Goal: Transaction & Acquisition: Book appointment/travel/reservation

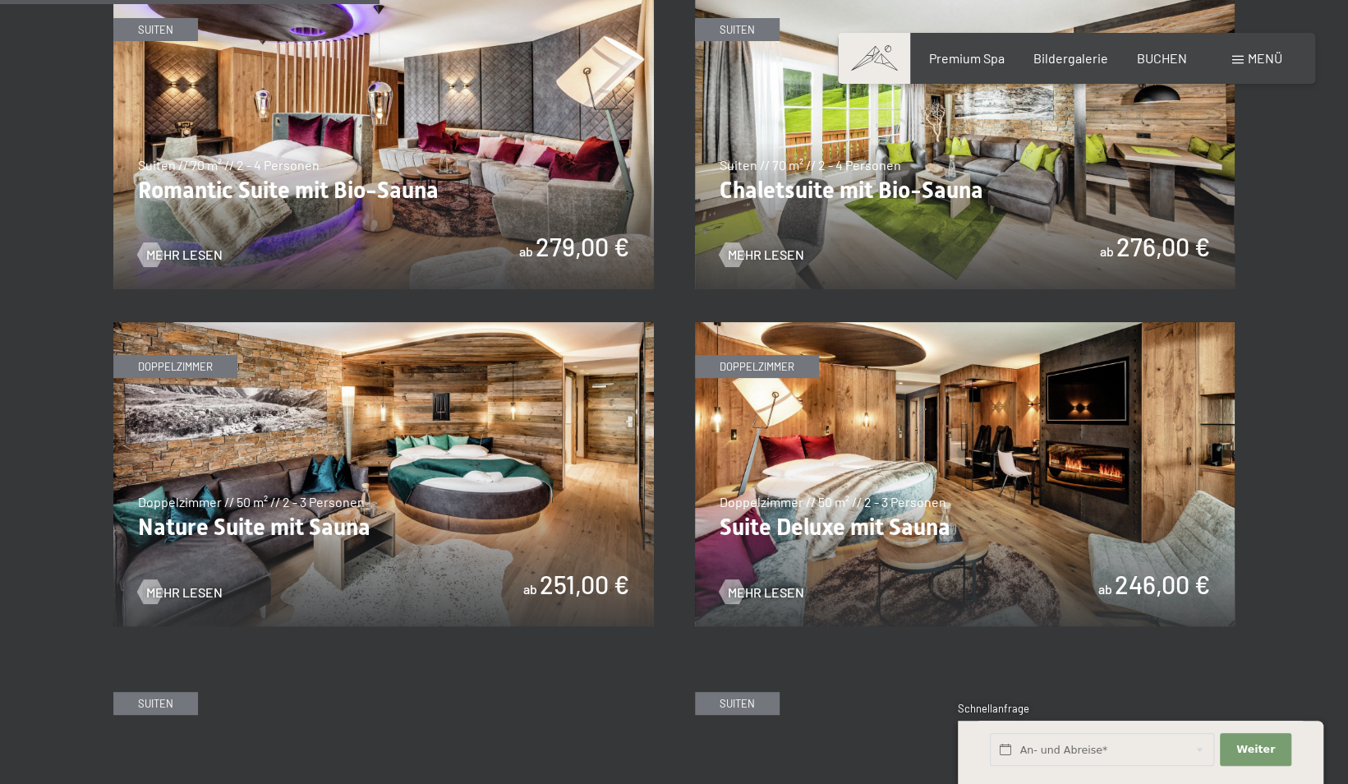
scroll to position [1444, 0]
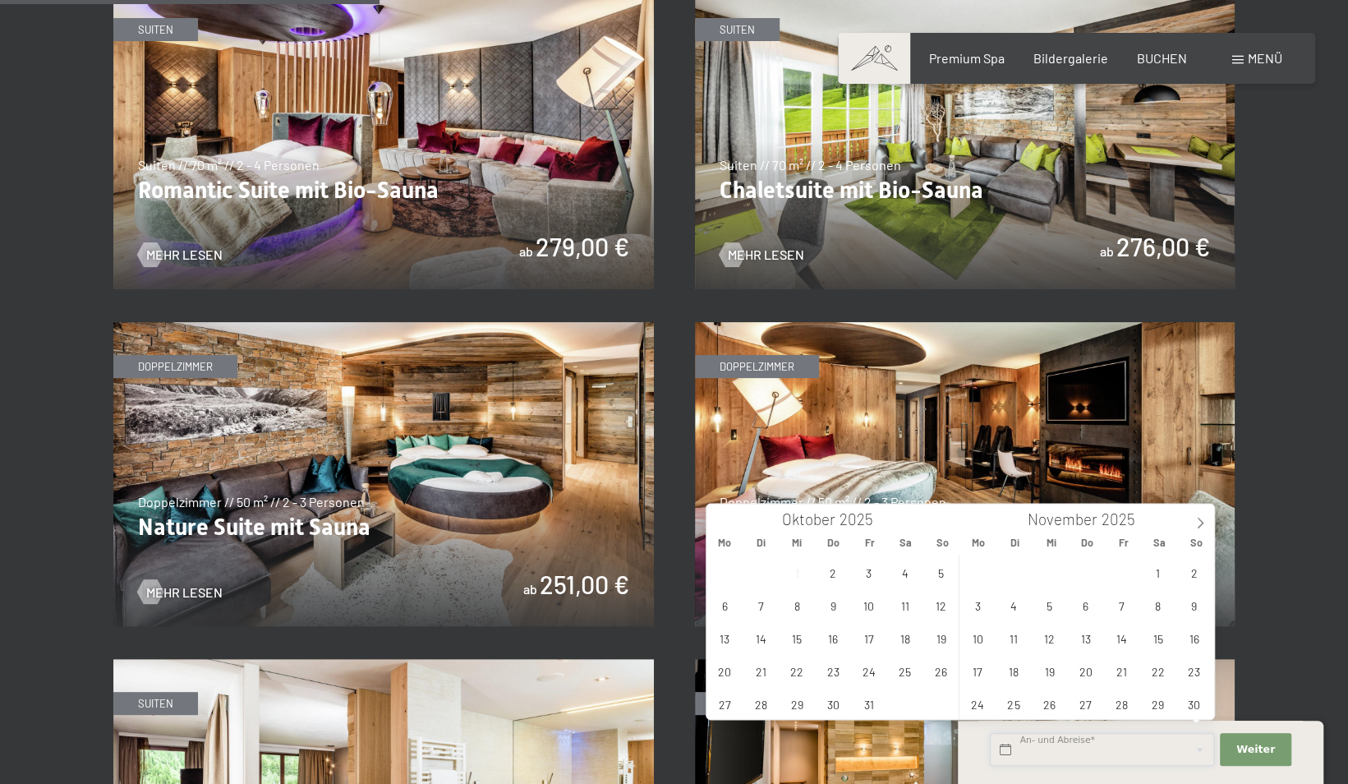
click at [1167, 757] on input "text" at bounding box center [1102, 750] width 224 height 34
click at [1153, 567] on span "1" at bounding box center [1158, 571] width 32 height 32
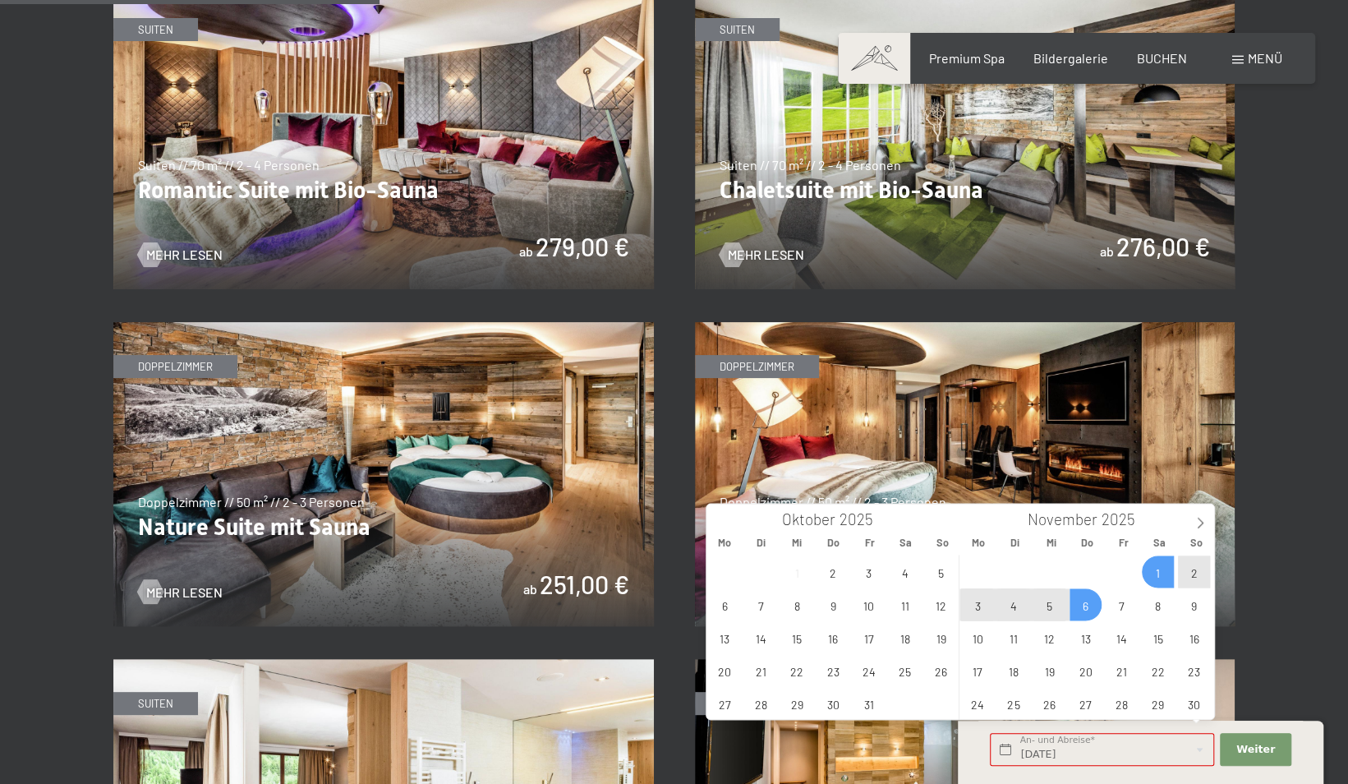
click at [1084, 606] on span "6" at bounding box center [1086, 604] width 32 height 32
type input "Sa. 01.11.2025 - Do. 06.11.2025"
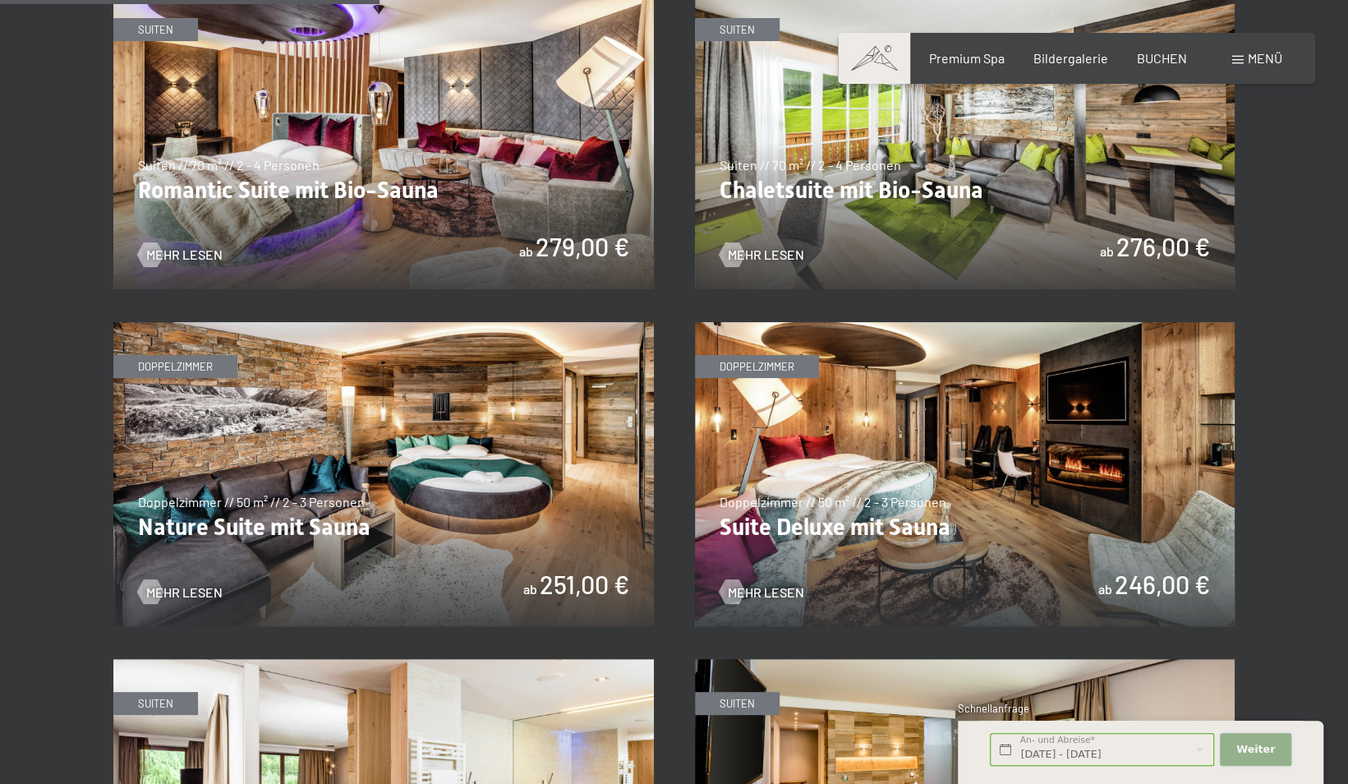
click at [1242, 746] on span "Weiter" at bounding box center [1255, 749] width 39 height 15
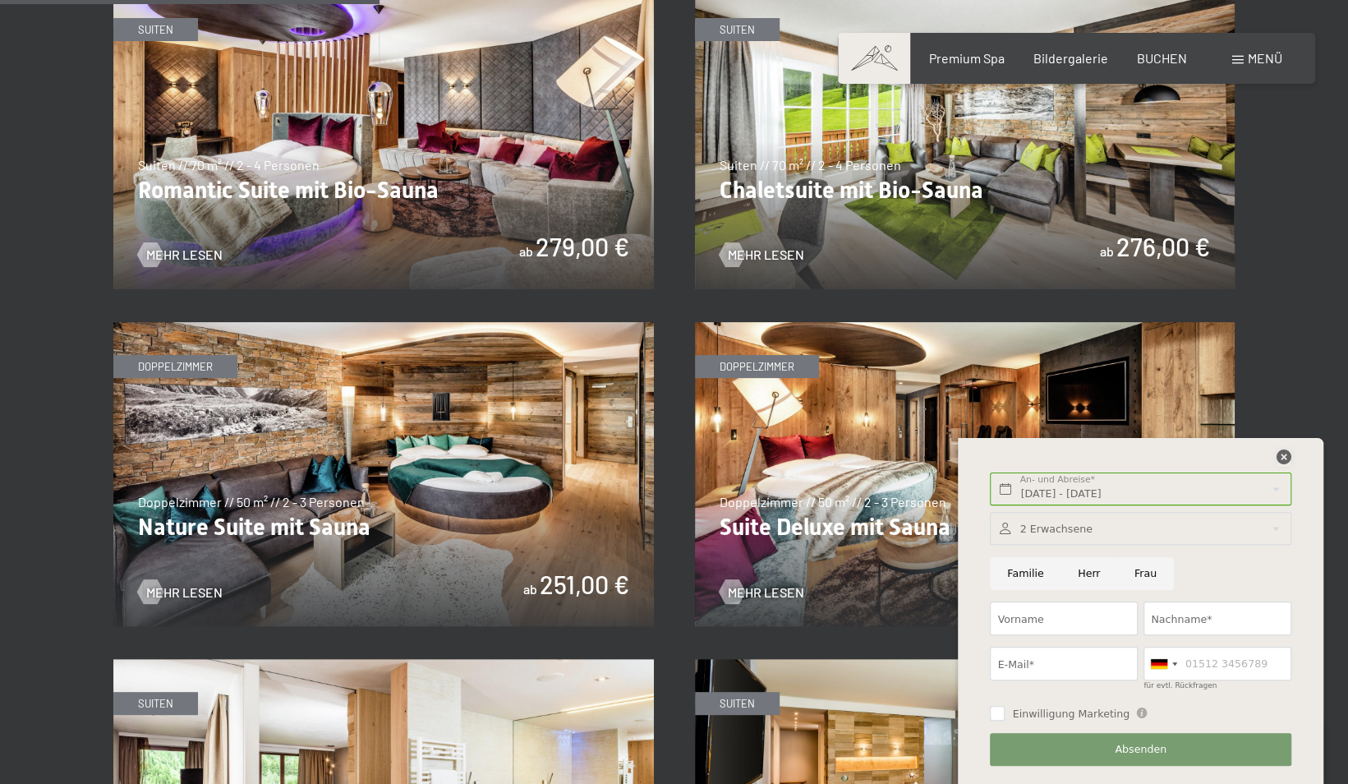
click at [1283, 450] on icon at bounding box center [1284, 456] width 15 height 15
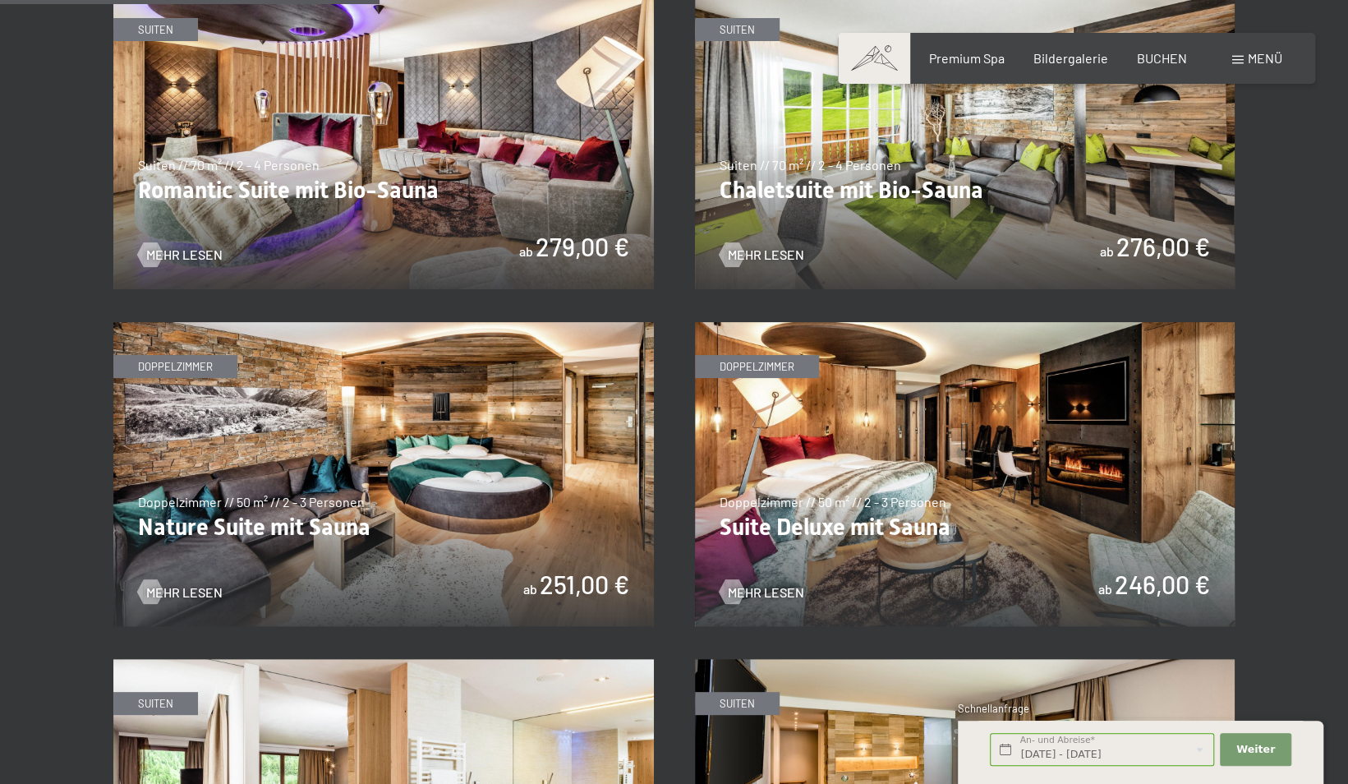
click at [937, 475] on img at bounding box center [965, 474] width 541 height 304
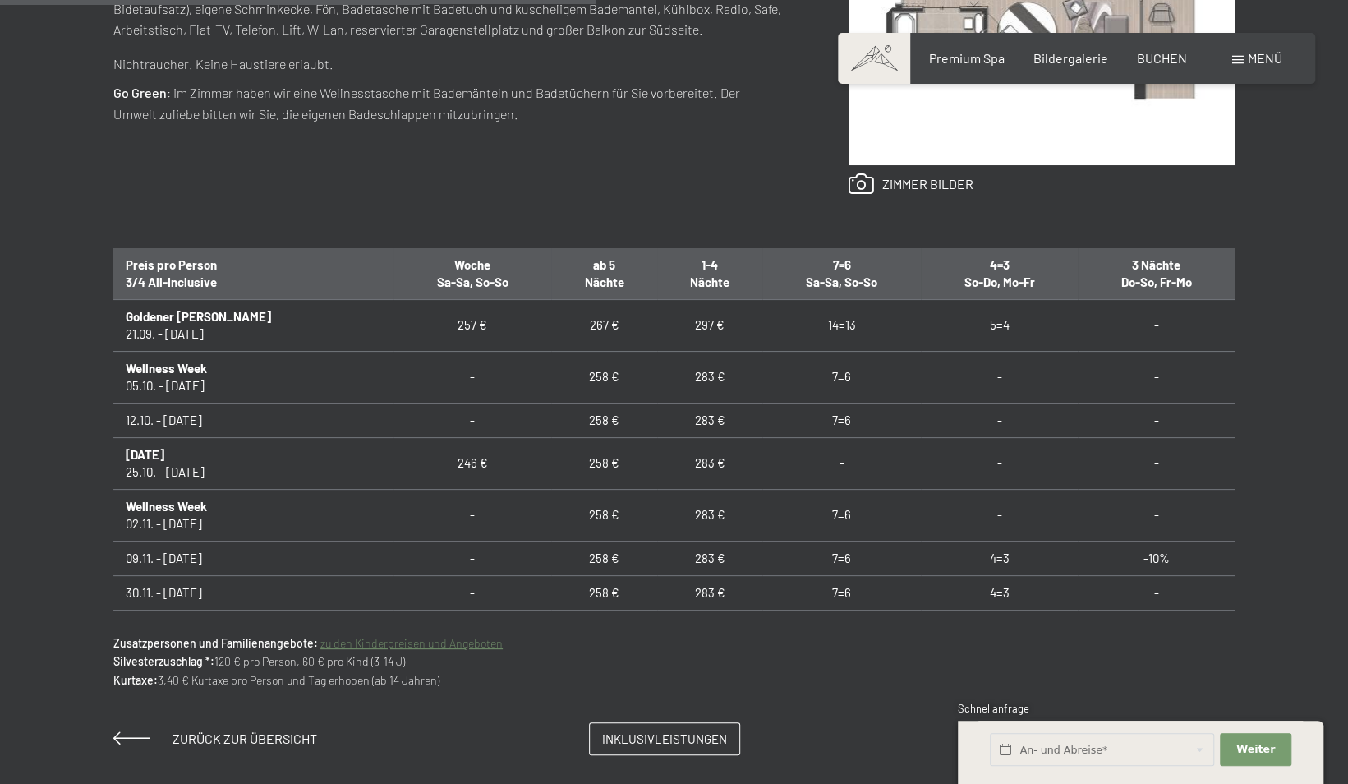
scroll to position [926, 0]
click at [421, 647] on link "zu den Kinderpreisen und Angeboten" at bounding box center [411, 644] width 182 height 14
click at [1158, 50] on span "BUCHEN" at bounding box center [1162, 56] width 50 height 16
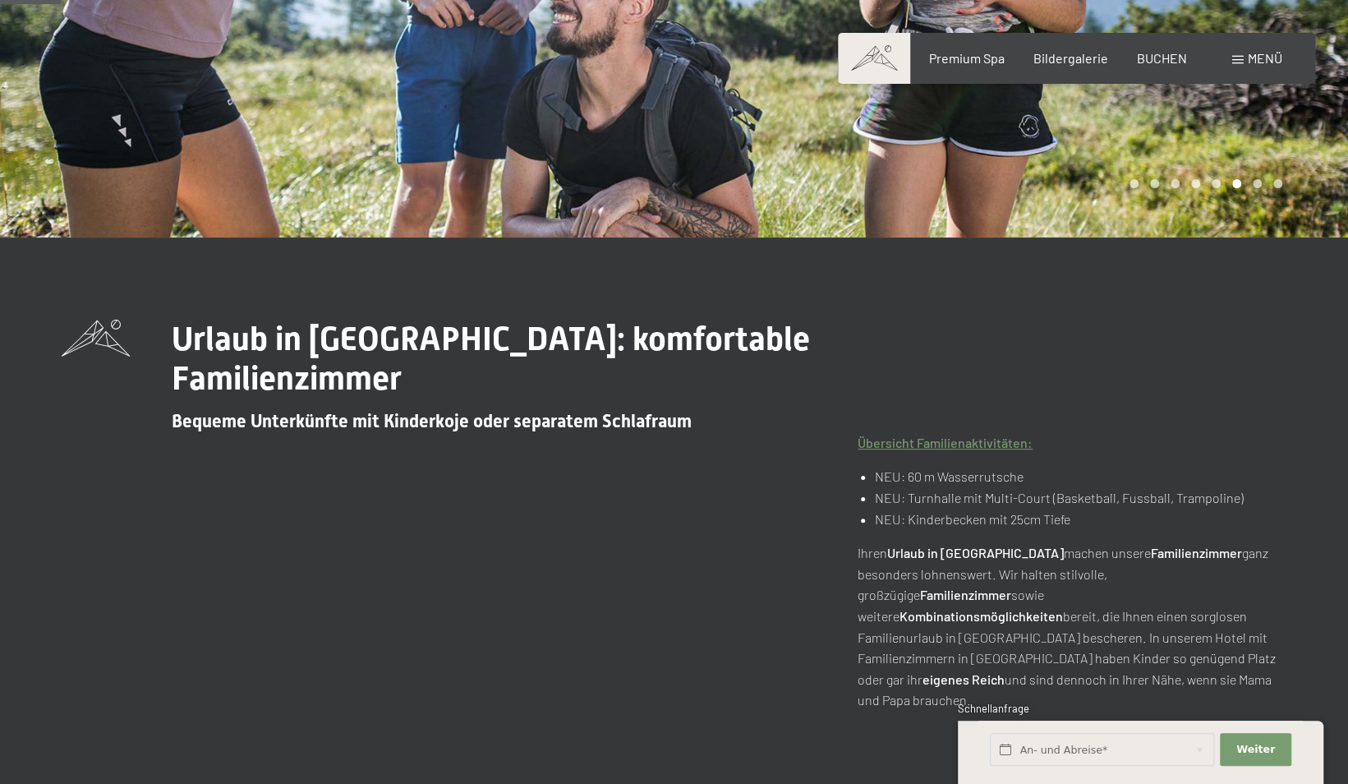
scroll to position [225, 0]
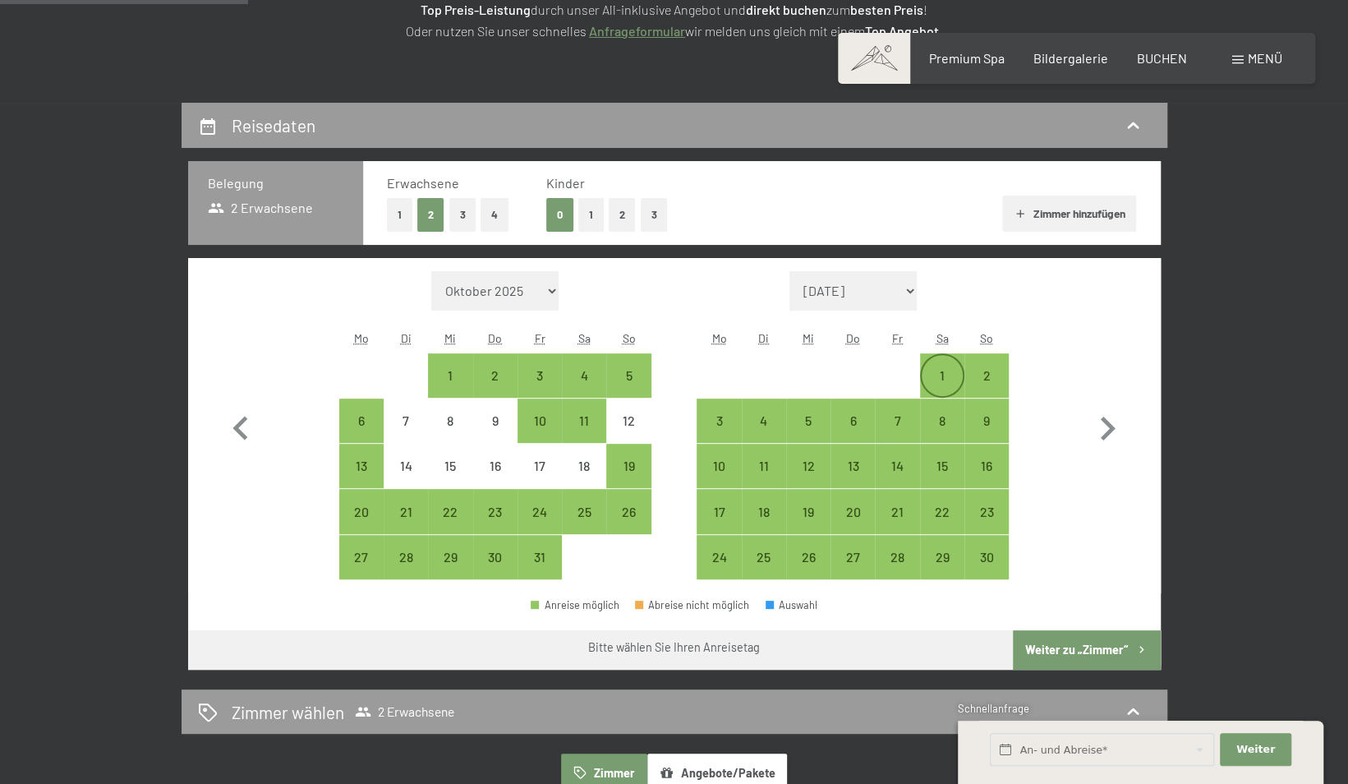
click at [946, 366] on div "1" at bounding box center [942, 375] width 41 height 41
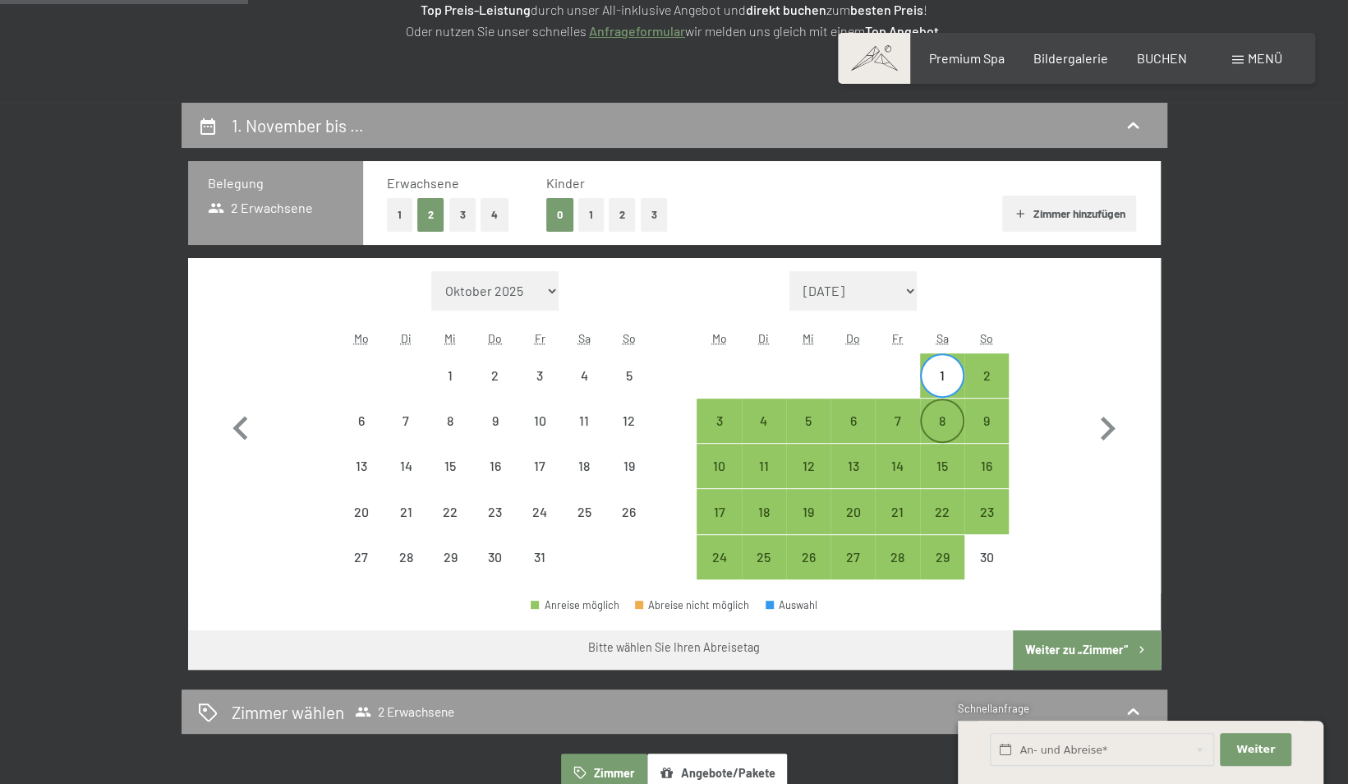
click at [941, 429] on div "8" at bounding box center [942, 434] width 41 height 41
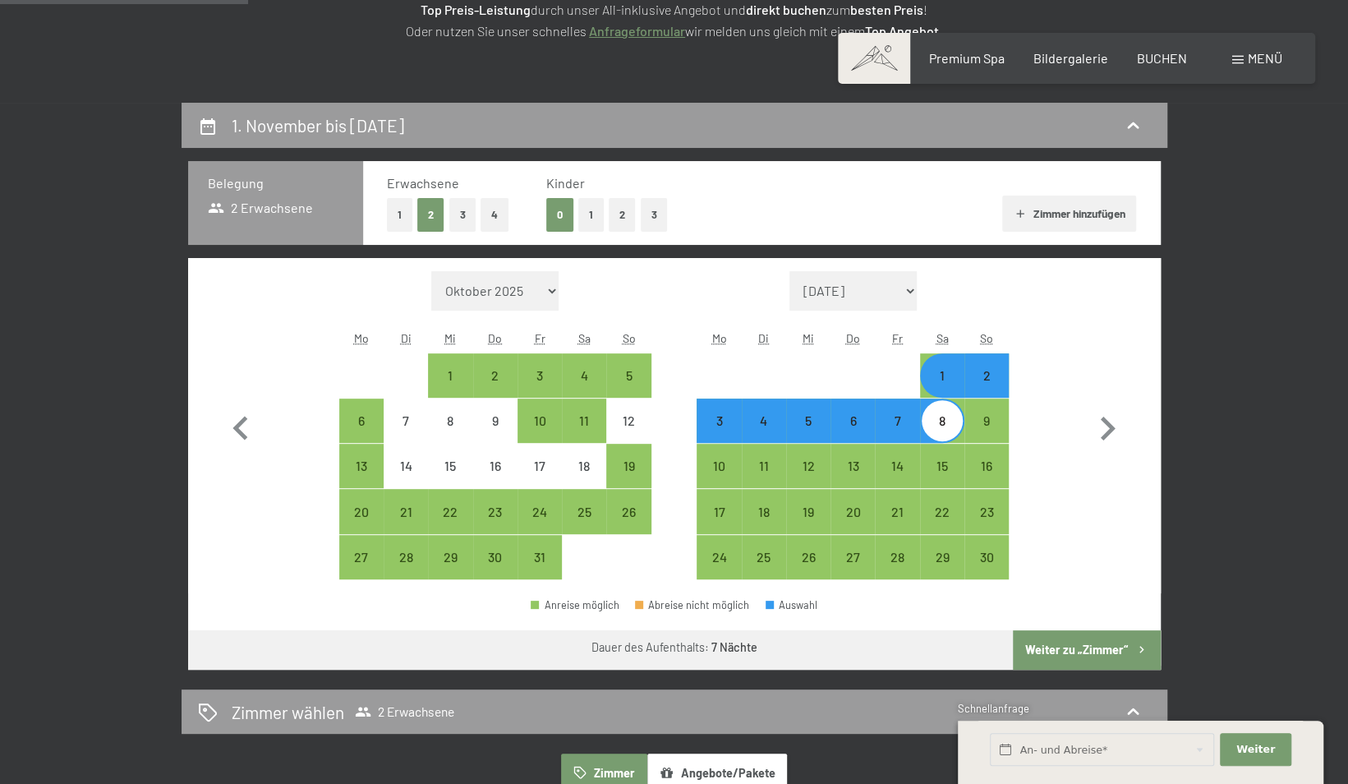
click at [1074, 659] on button "Weiter zu „Zimmer“" at bounding box center [1086, 649] width 147 height 39
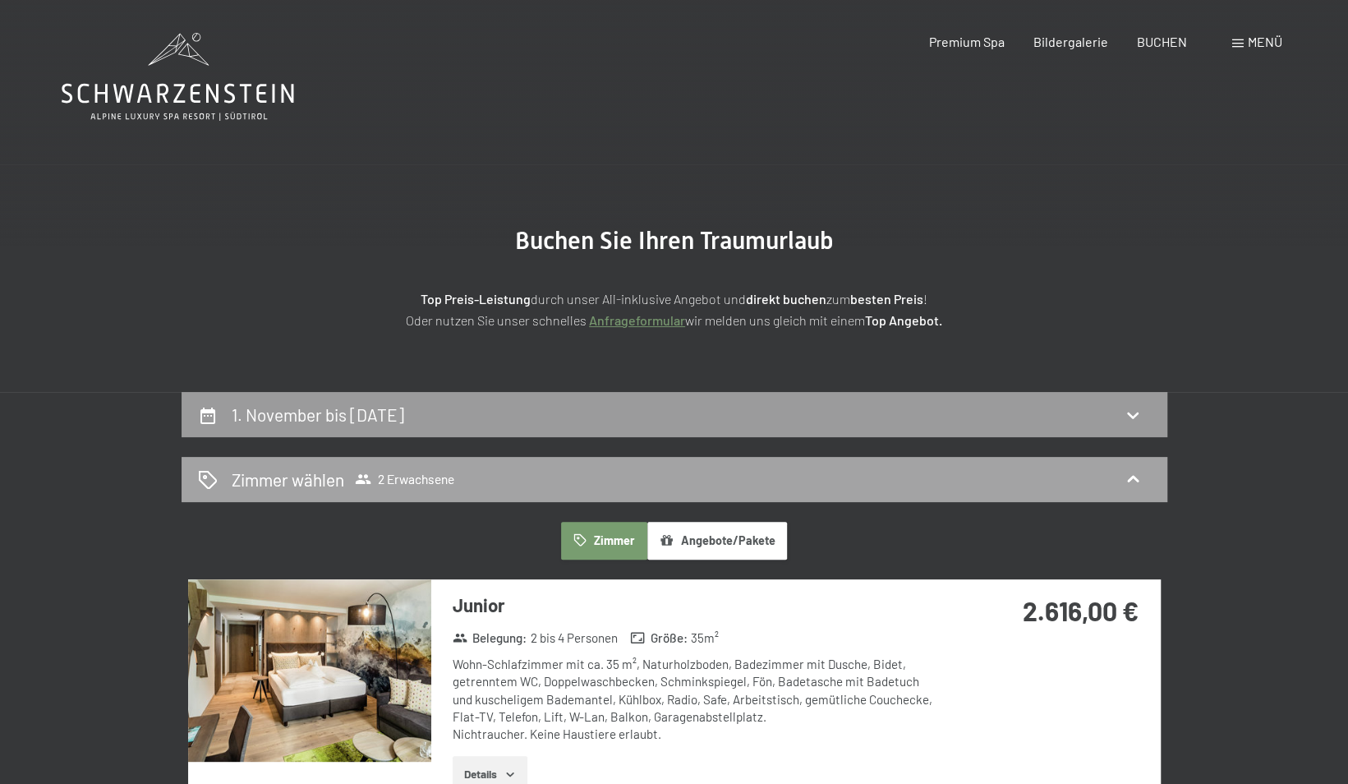
click at [674, 486] on div "Zimmer wählen 2 Erwachsene" at bounding box center [674, 479] width 953 height 24
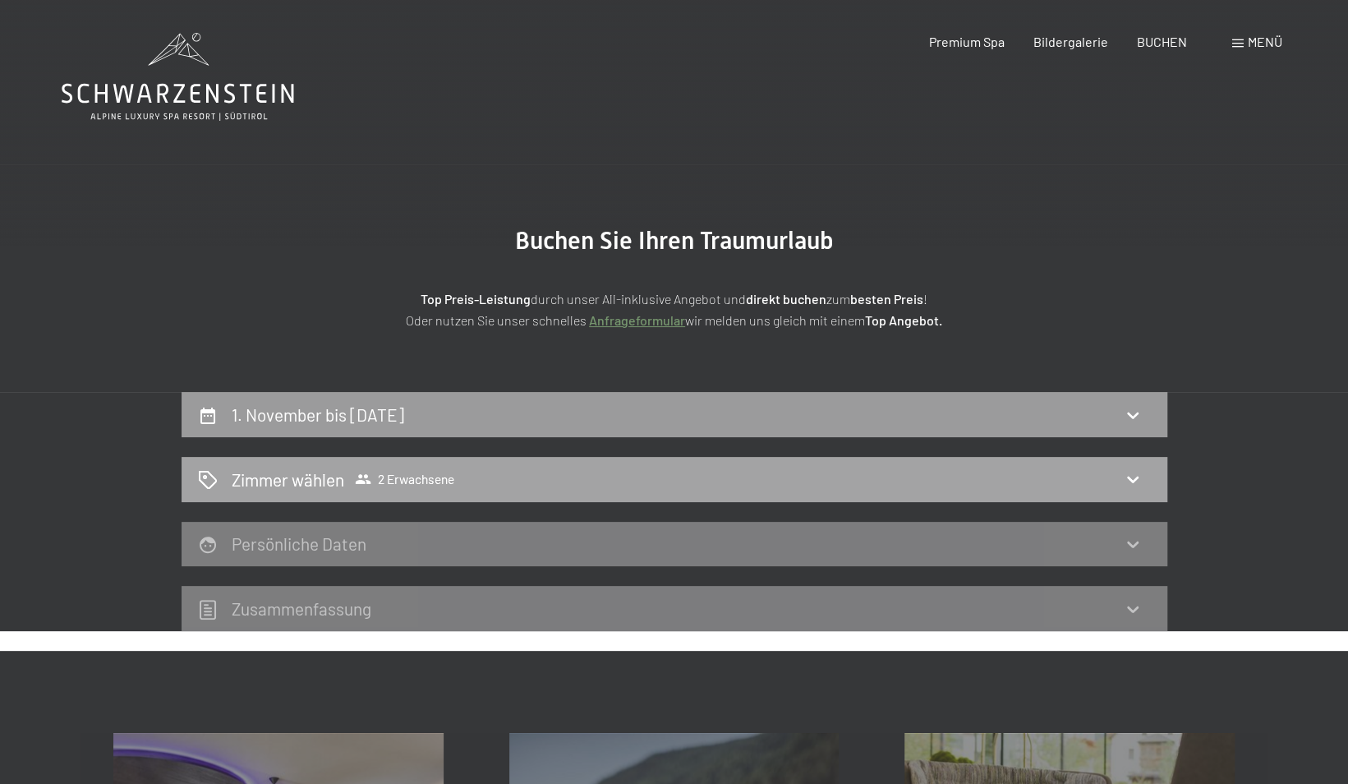
click at [674, 486] on div "Zimmer wählen 2 Erwachsene" at bounding box center [674, 479] width 953 height 24
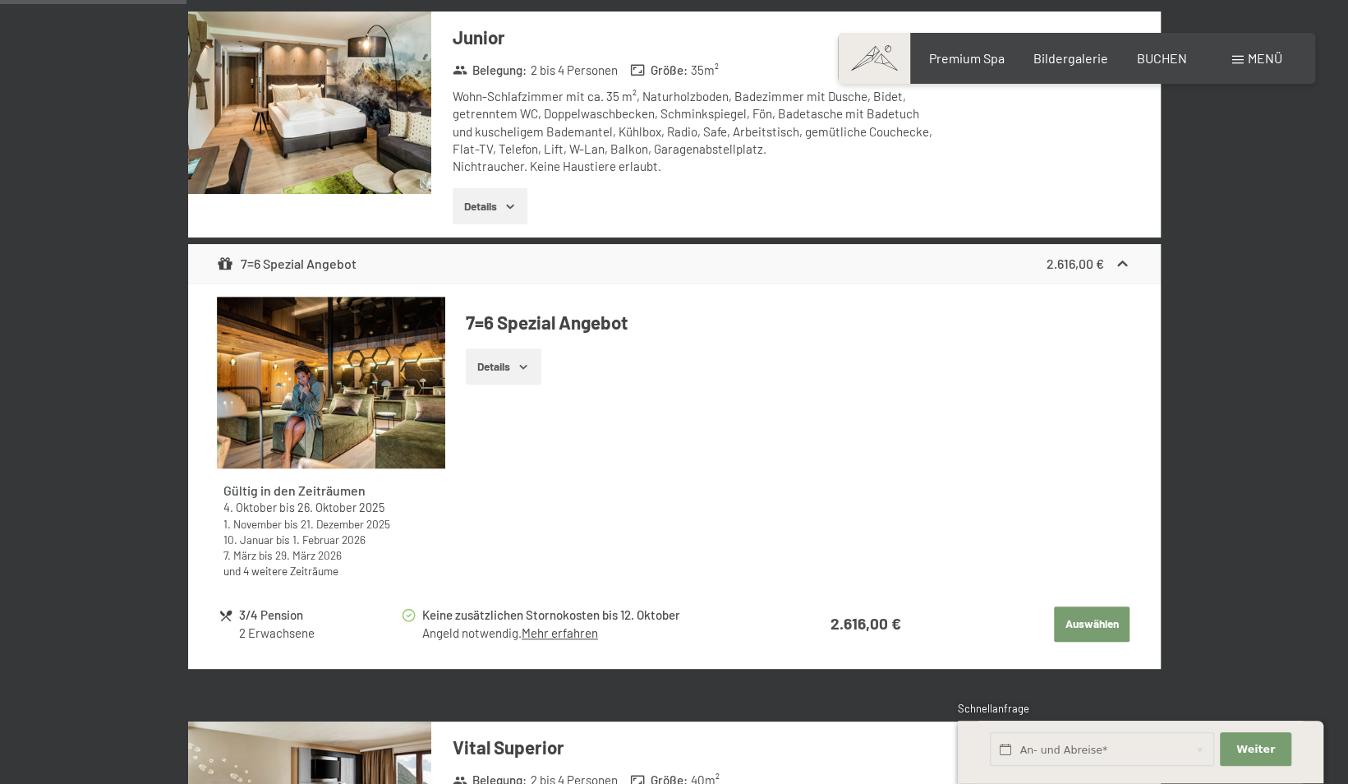
scroll to position [569, 0]
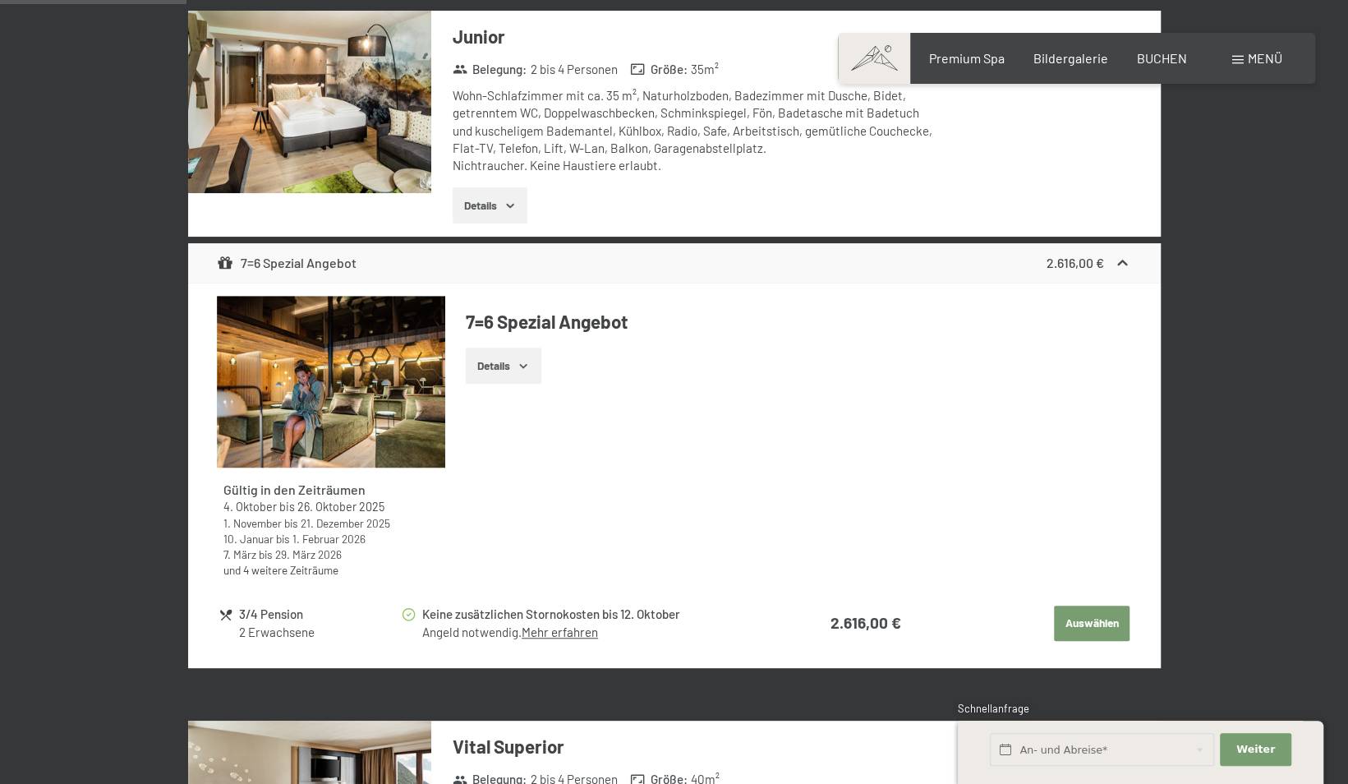
click at [492, 364] on button "Details" at bounding box center [503, 366] width 75 height 36
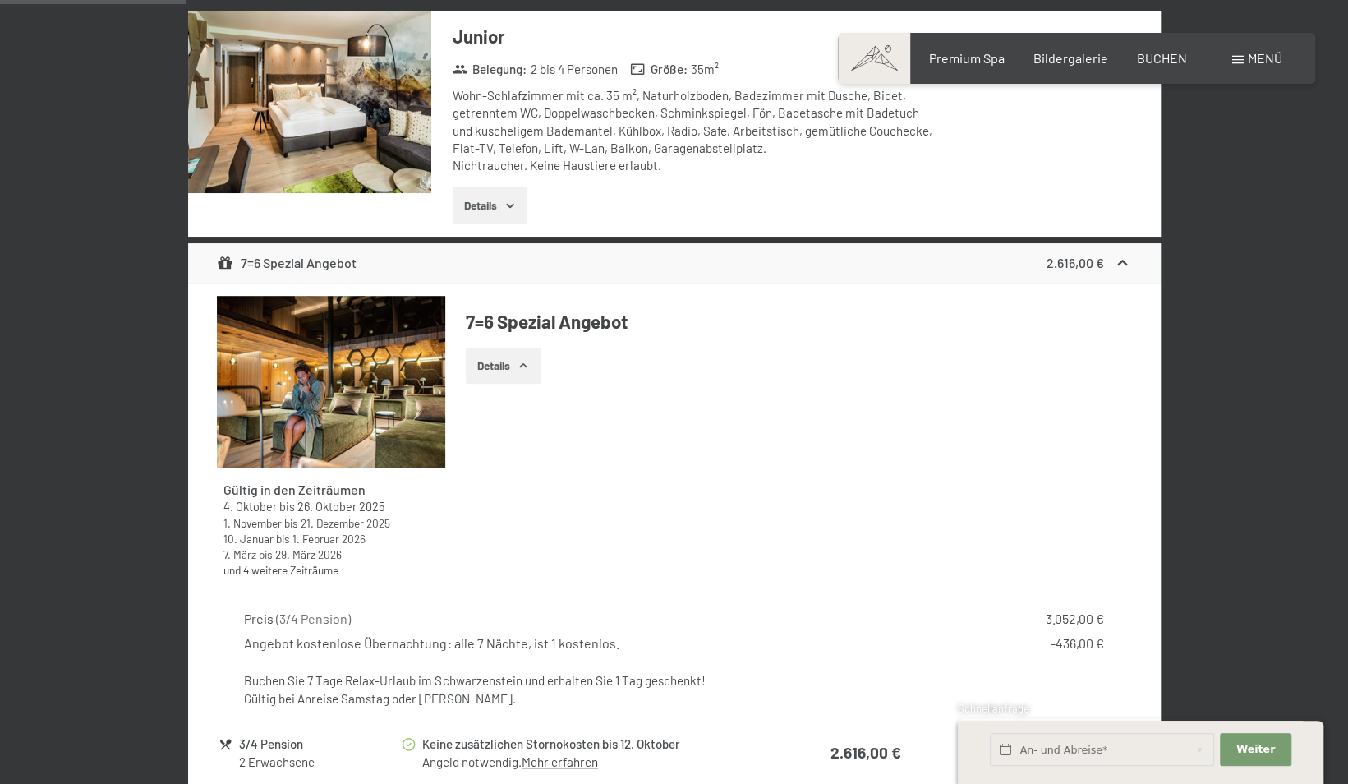
click at [492, 364] on button "Details" at bounding box center [503, 366] width 75 height 36
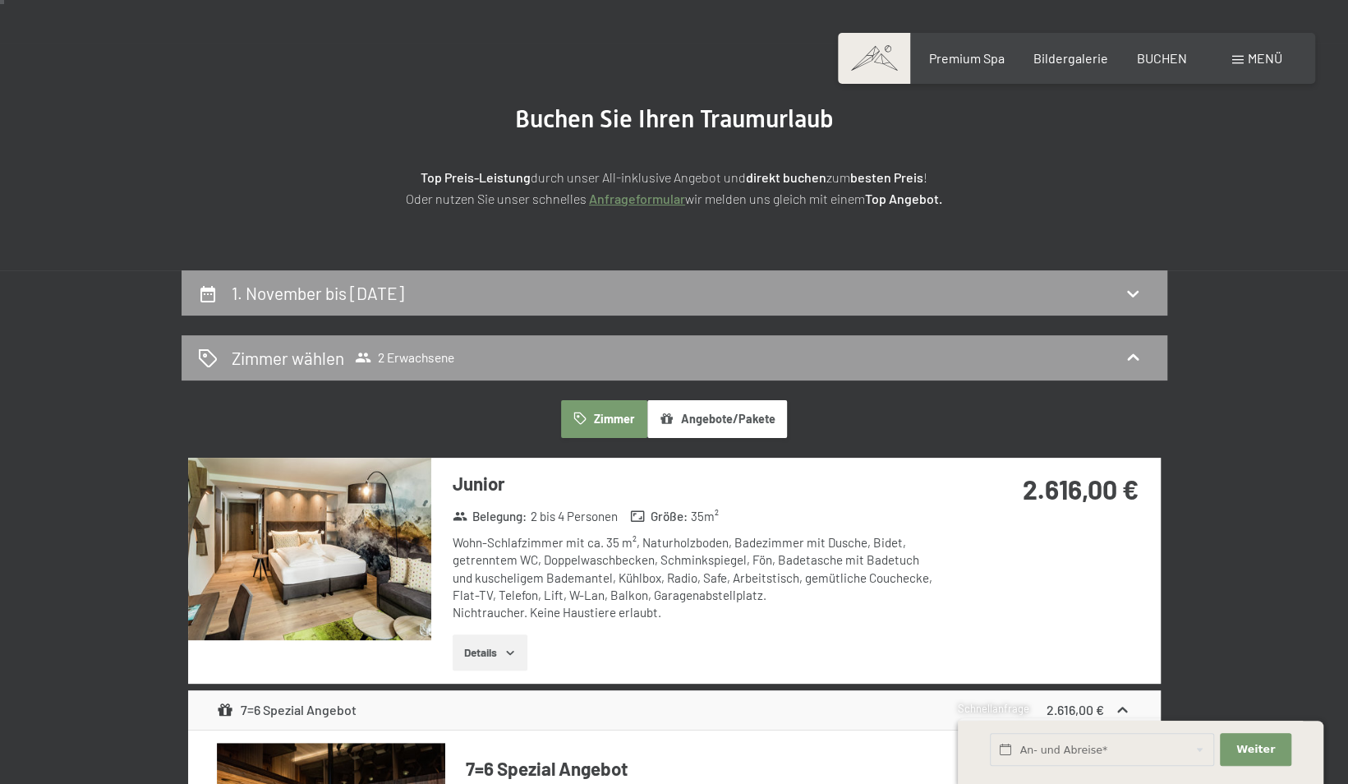
scroll to position [0, 0]
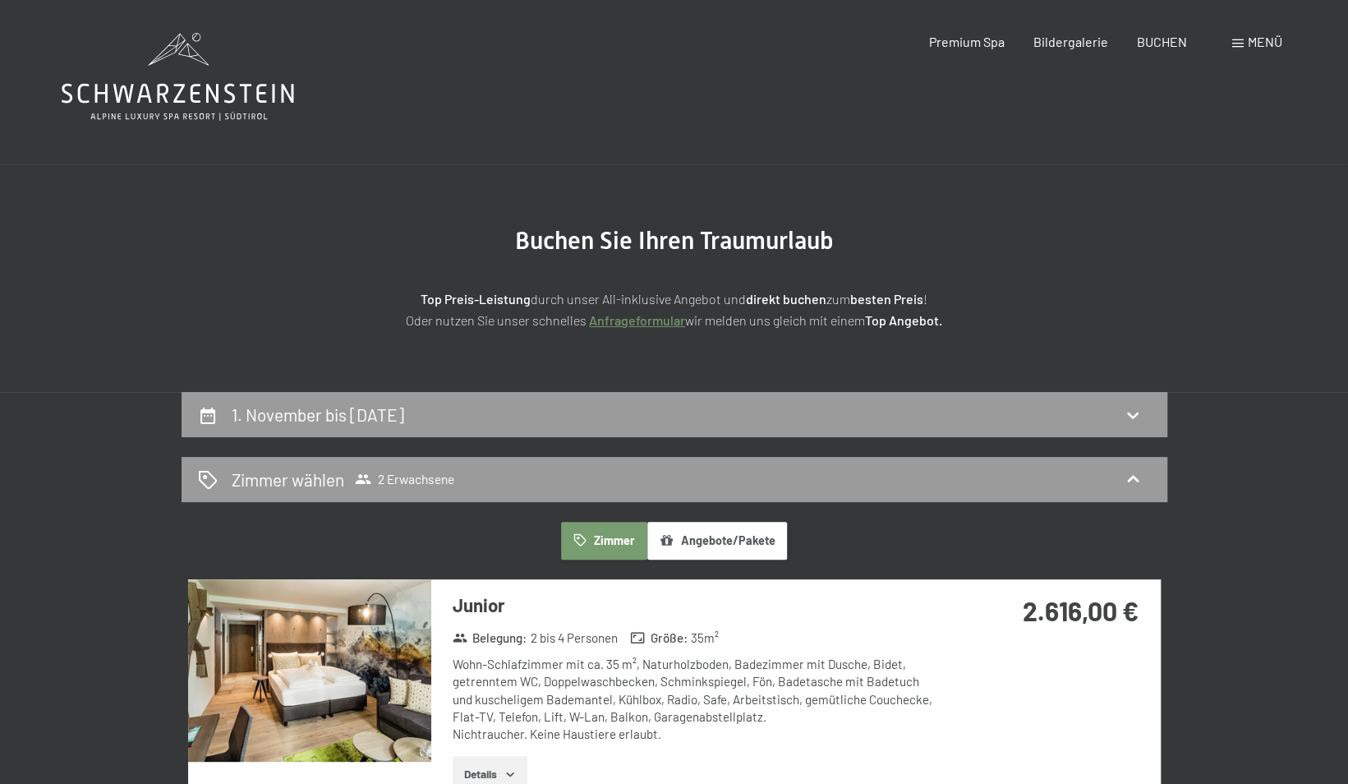
click at [687, 539] on button "Angebote/Pakete" at bounding box center [717, 541] width 140 height 38
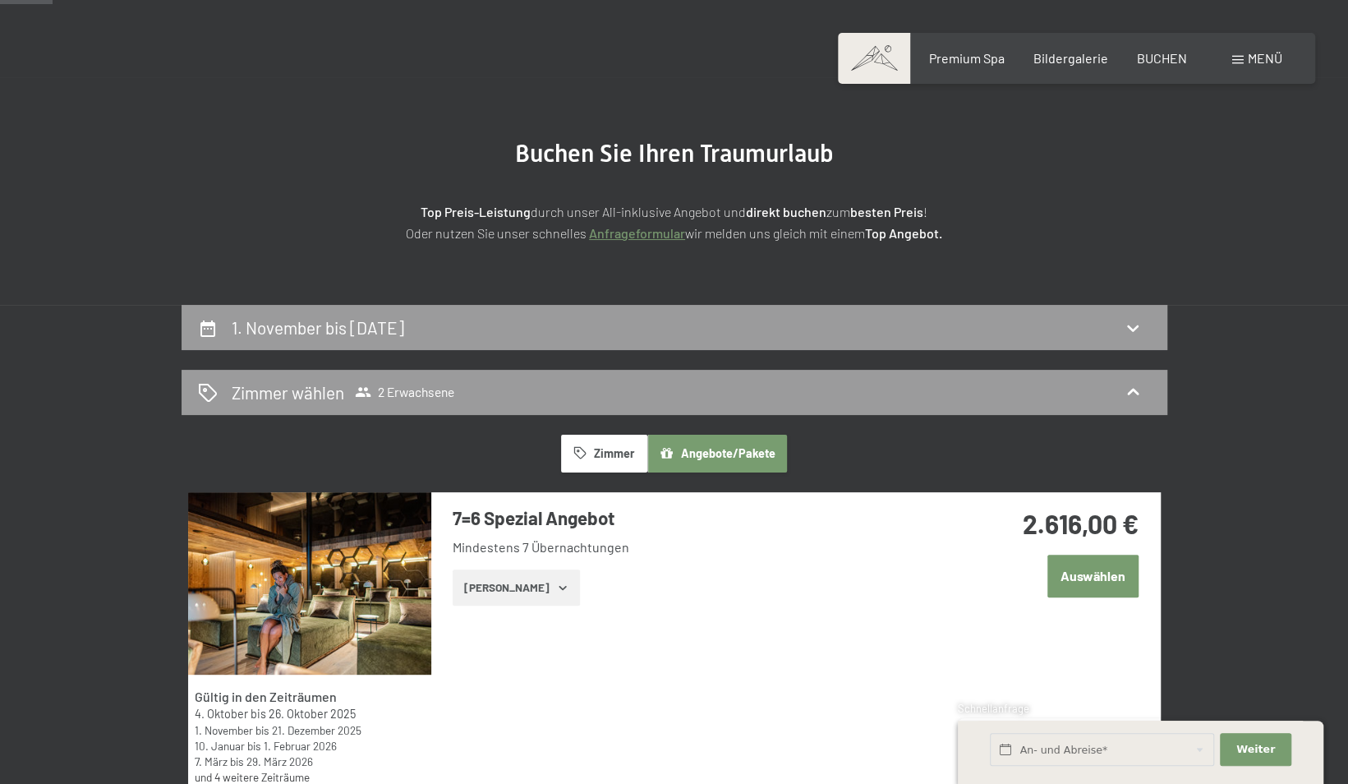
scroll to position [88, 0]
click at [554, 594] on button "Zeige Zimmer" at bounding box center [516, 587] width 127 height 36
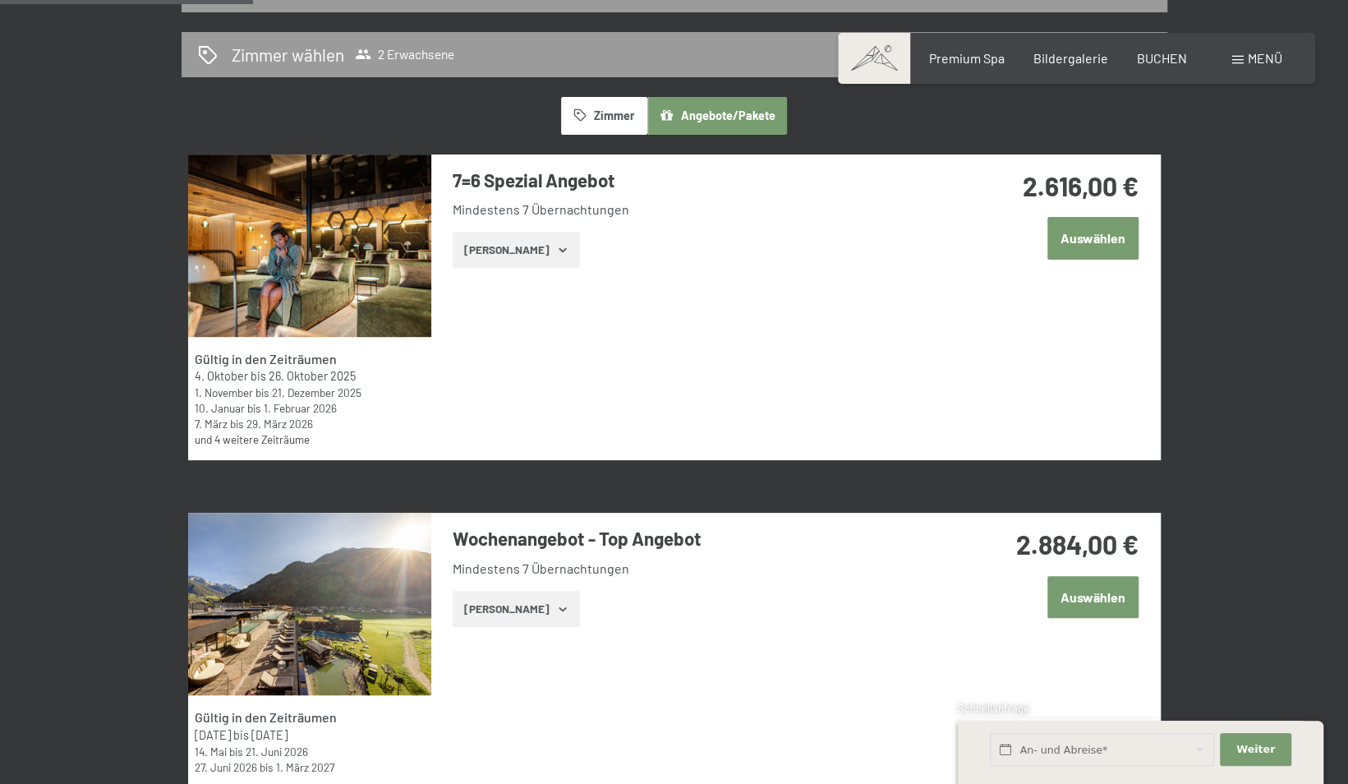
scroll to position [423, 0]
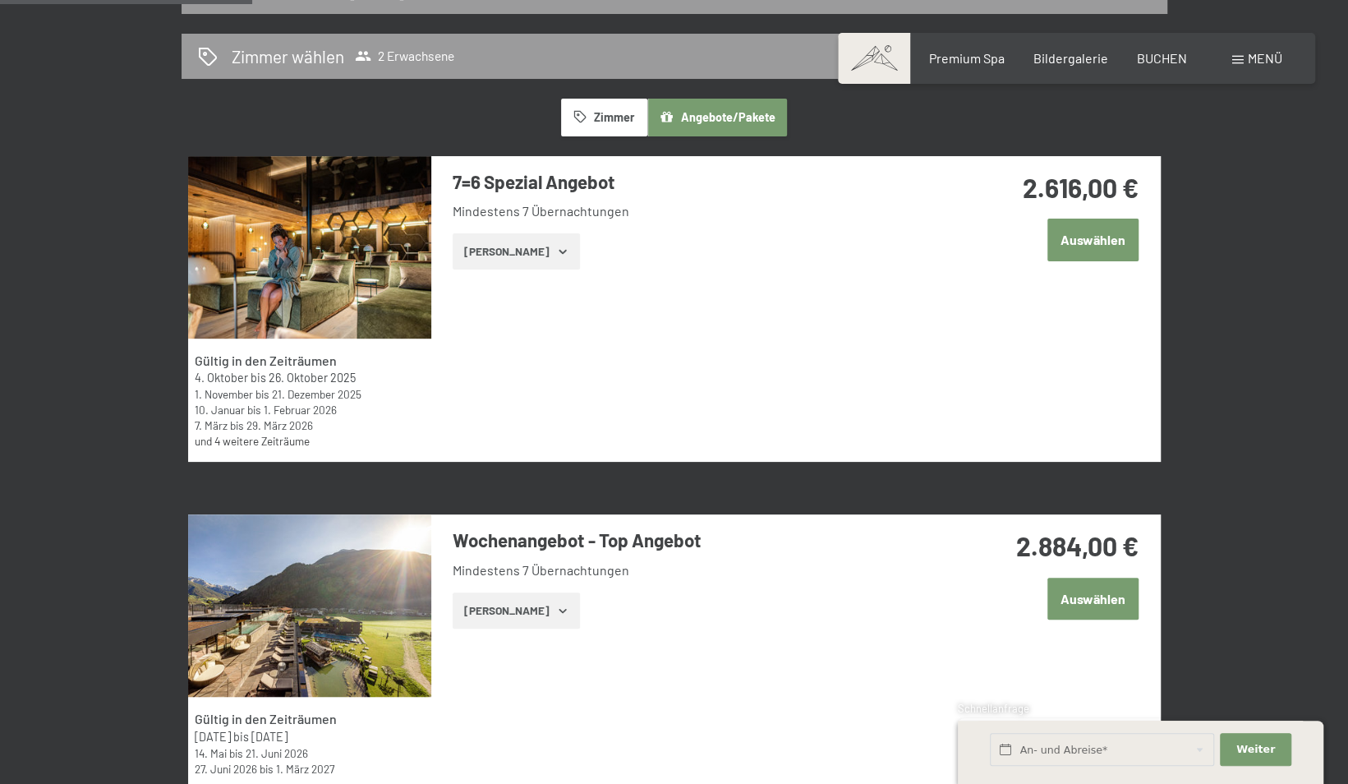
click at [526, 243] on button "Zeige Zimmer" at bounding box center [516, 251] width 127 height 36
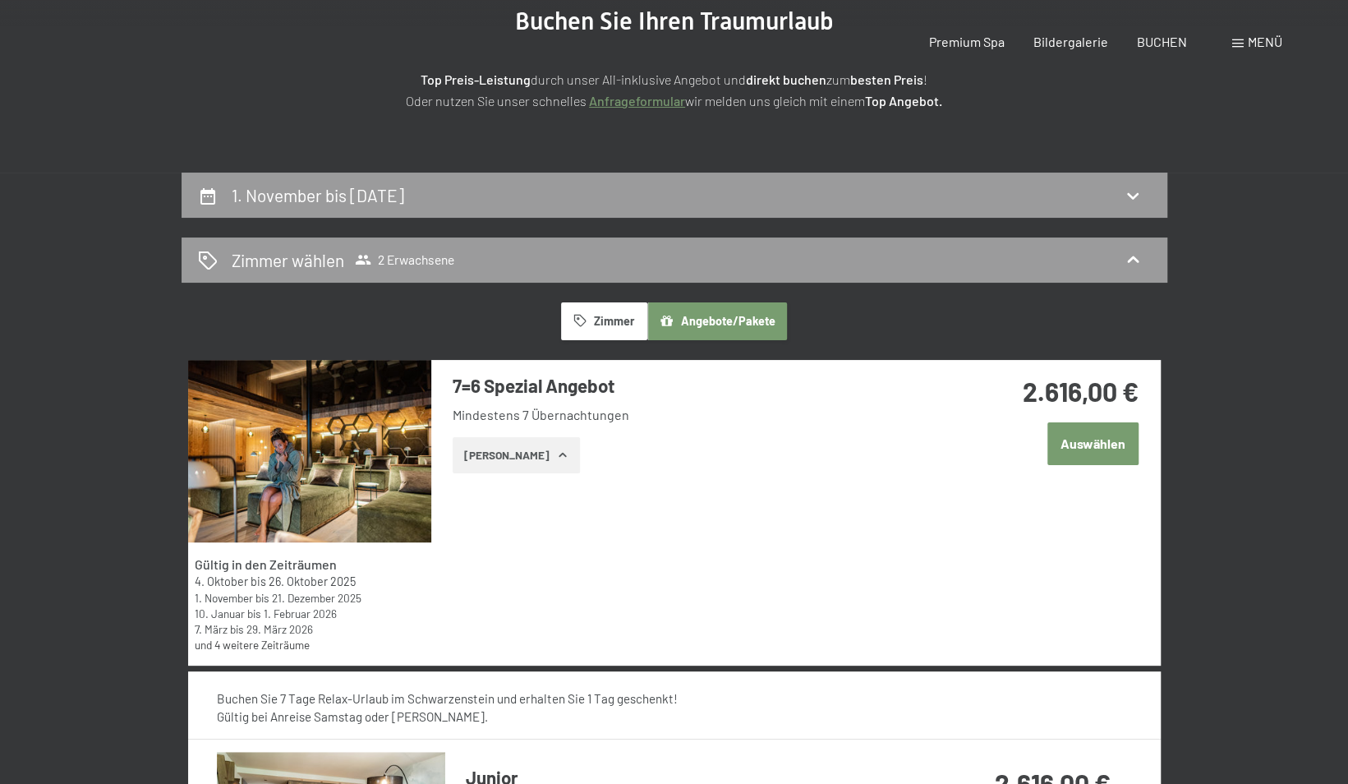
scroll to position [0, 0]
